Goal: Find specific page/section: Find specific page/section

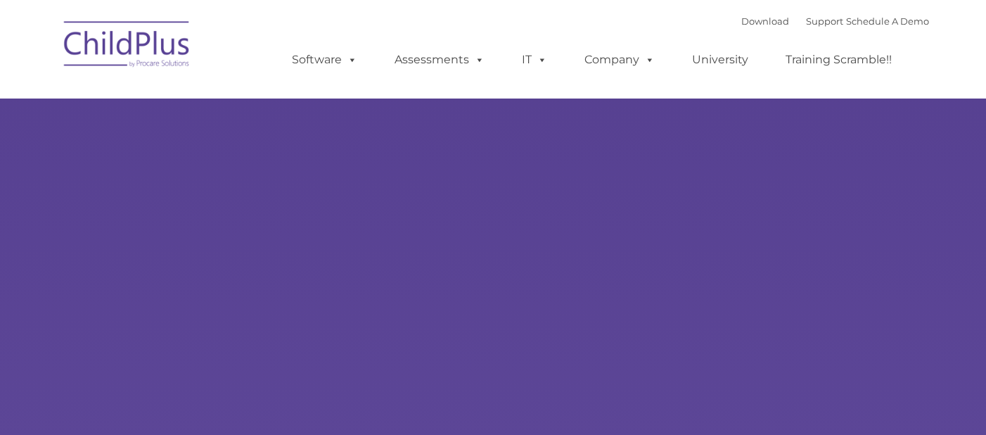
type input ""
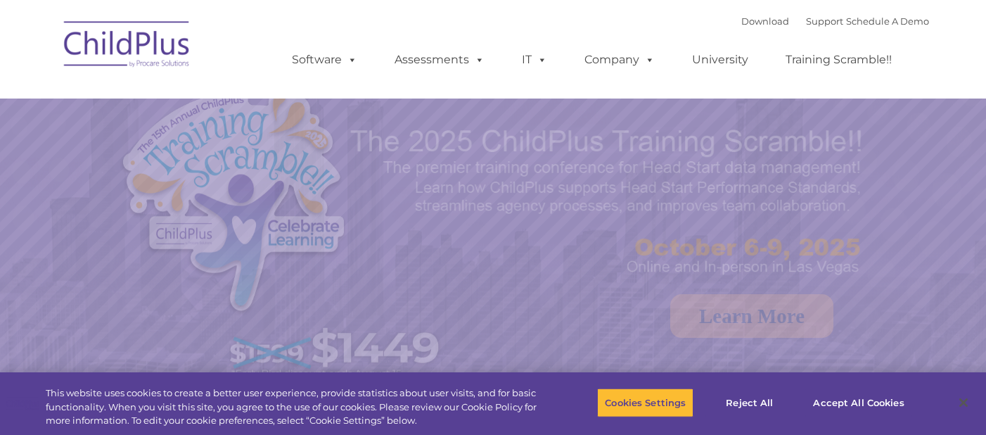
select select "MEDIUM"
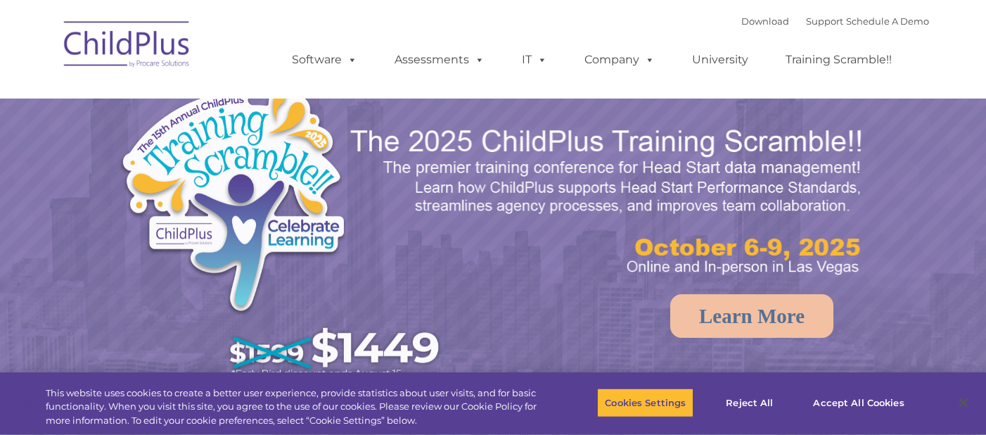
select select "MEDIUM"
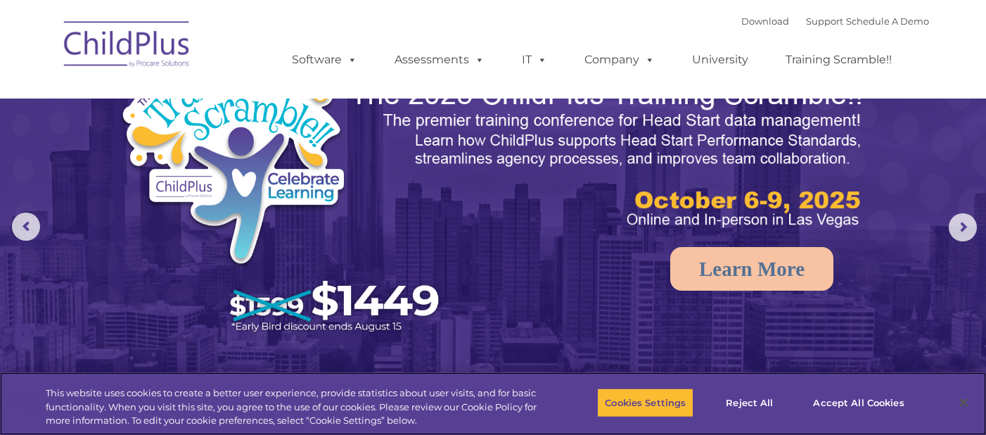
scroll to position [49, 0]
